Goal: Check status: Check status

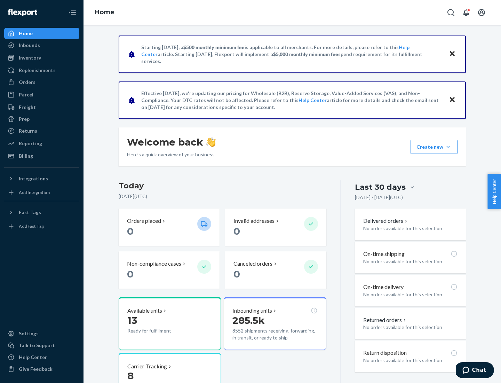
click at [449, 147] on button "Create new Create new inbound Create new order Create new product" at bounding box center [434, 147] width 47 height 14
click at [29, 45] on div "Inbounds" at bounding box center [29, 45] width 21 height 7
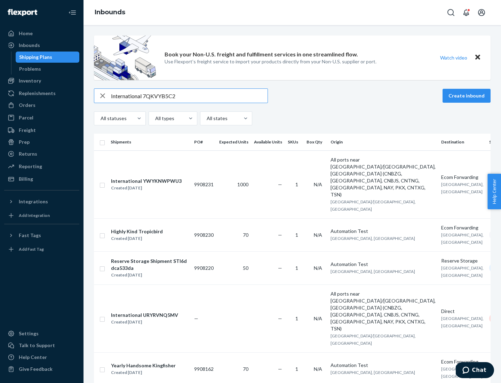
type input "International 7QKVYB5C29"
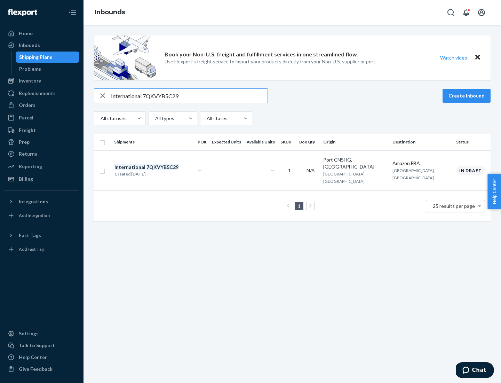
click at [158, 171] on div "Created [DATE]" at bounding box center [147, 174] width 64 height 7
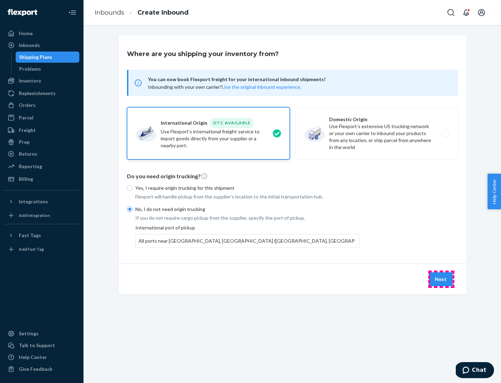
click at [442, 279] on button "Next" at bounding box center [441, 279] width 24 height 14
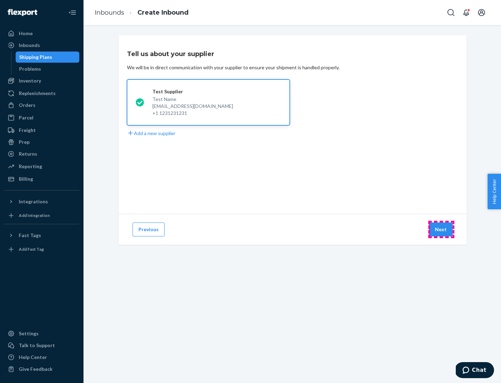
click at [442, 229] on button "Next" at bounding box center [441, 230] width 24 height 14
